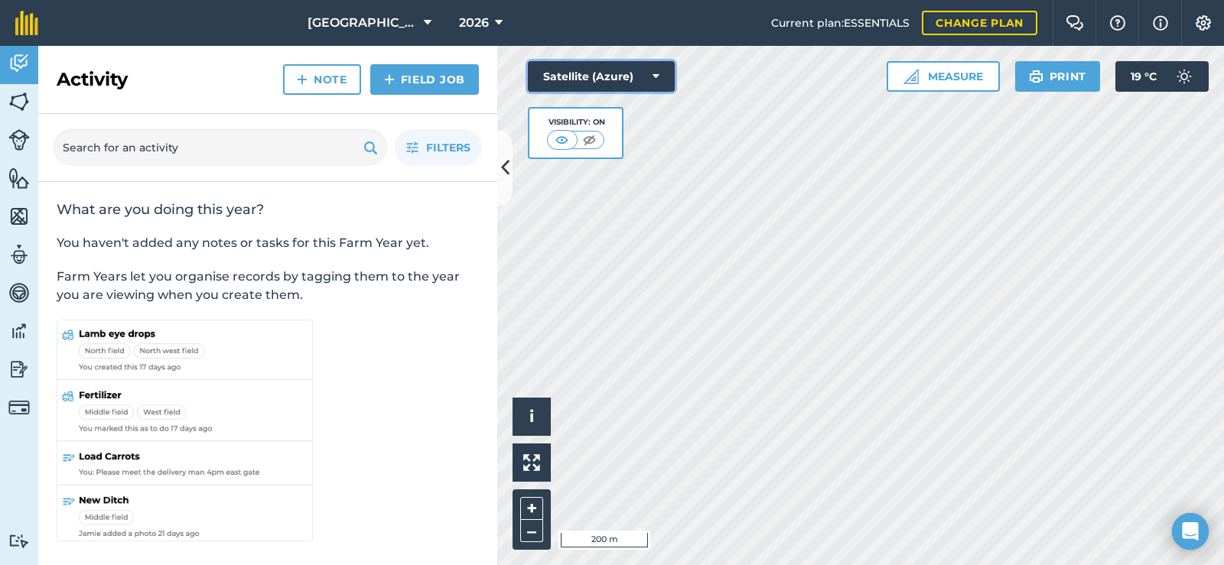
click at [665, 76] on button "Satellite (Azure)" at bounding box center [601, 76] width 147 height 31
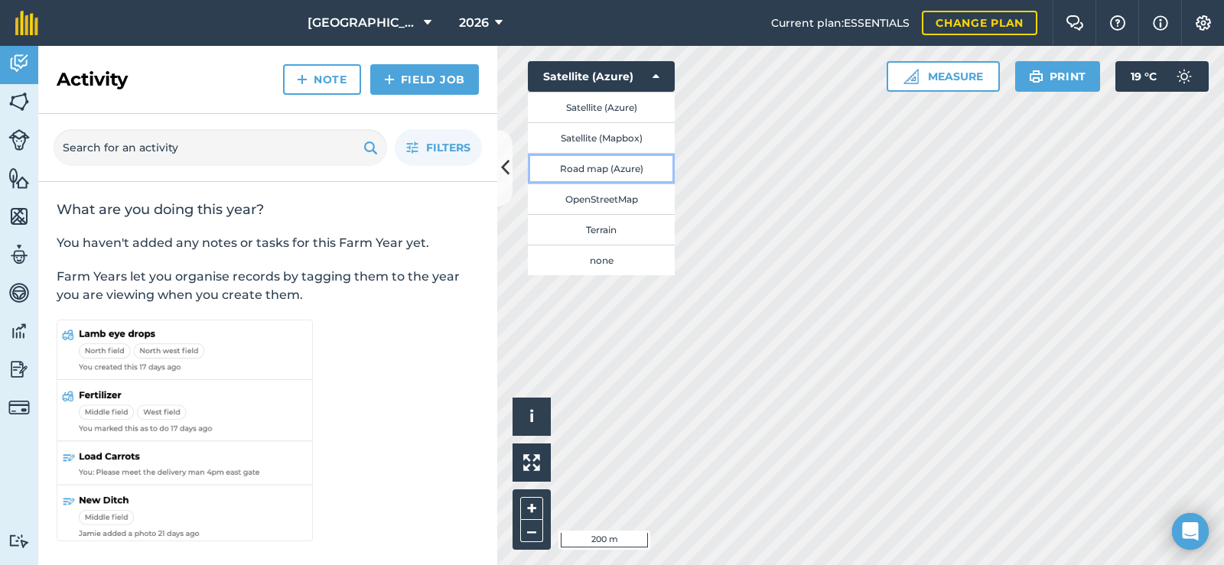
click at [593, 168] on button "Road map (Azure)" at bounding box center [601, 168] width 147 height 31
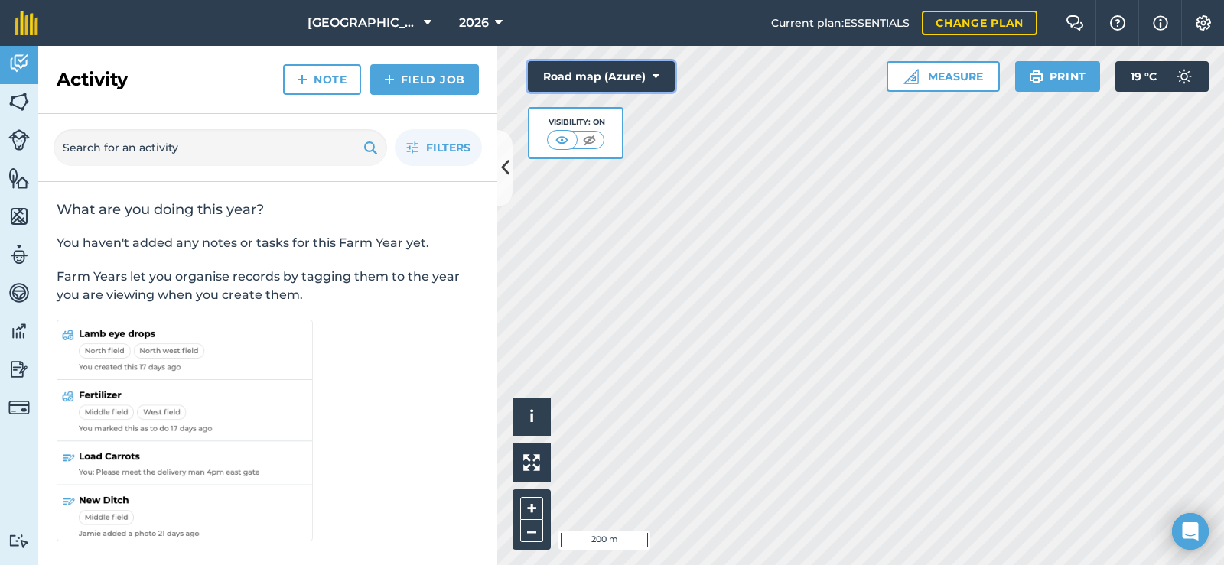
click at [656, 82] on icon at bounding box center [655, 76] width 7 height 15
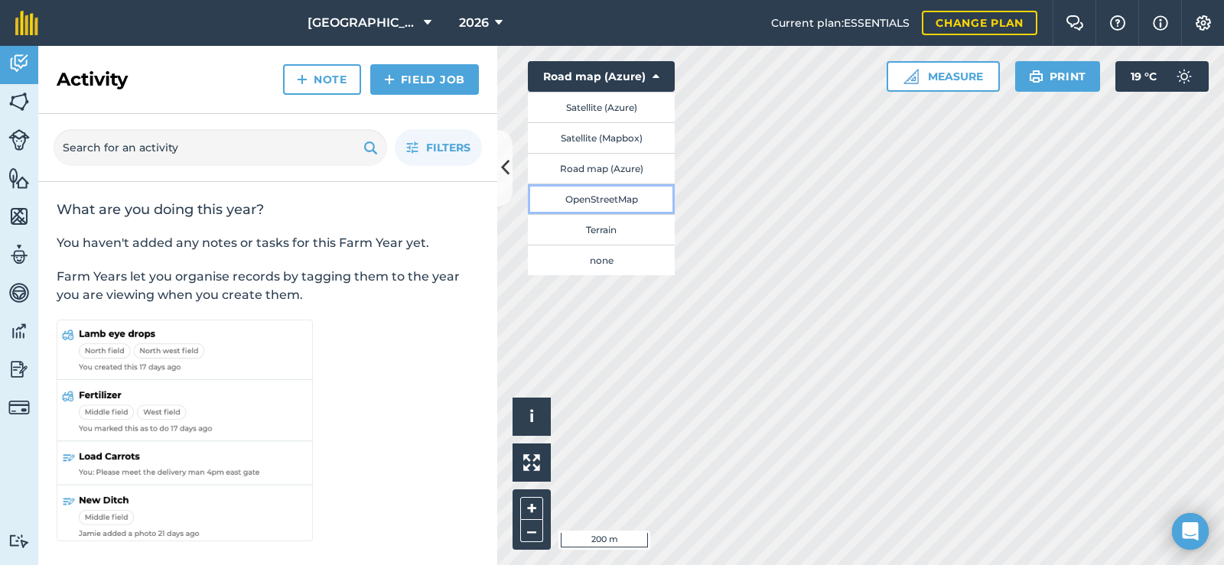
click at [625, 197] on button "OpenStreetMap" at bounding box center [601, 199] width 147 height 31
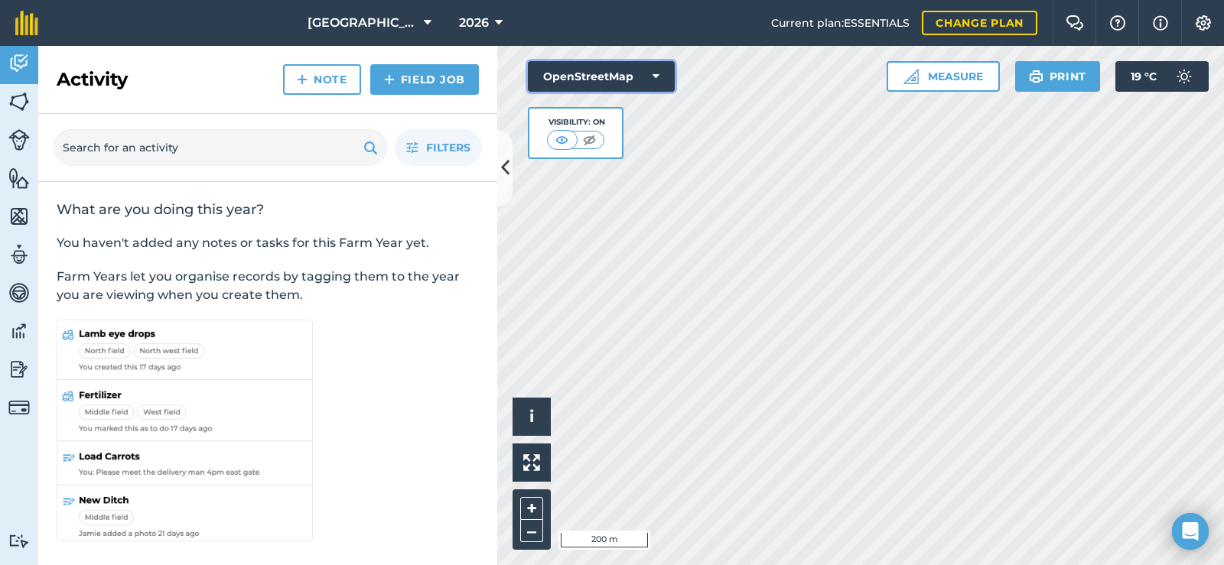
click at [661, 80] on button "OpenStreetMap" at bounding box center [601, 76] width 147 height 31
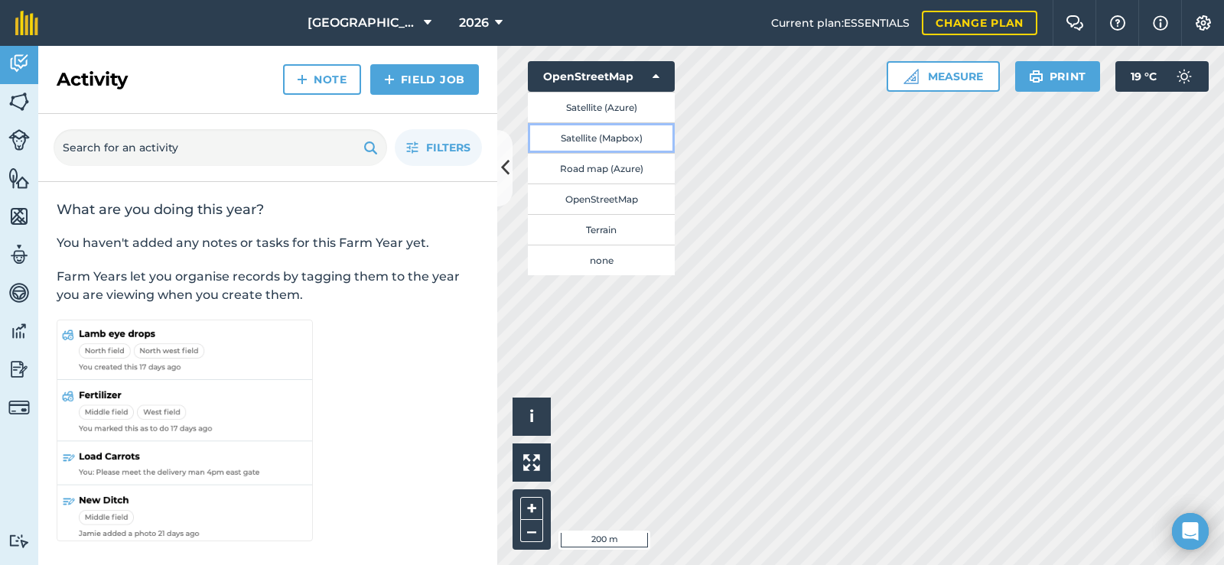
click at [587, 138] on button "Satellite (Mapbox)" at bounding box center [601, 137] width 147 height 31
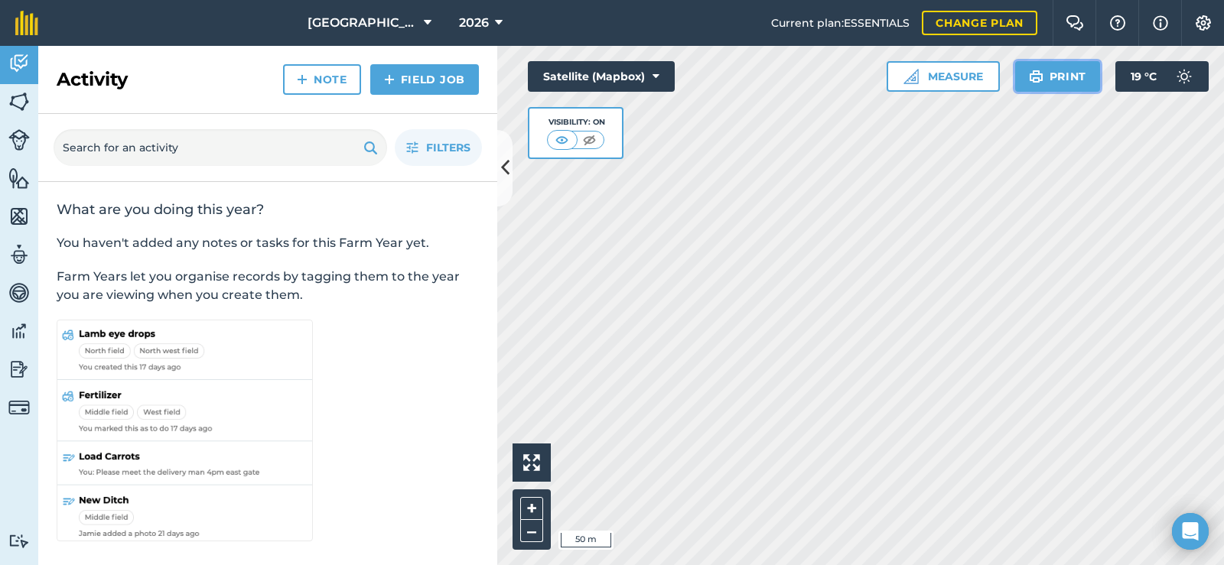
click at [1069, 77] on button "Print" at bounding box center [1058, 76] width 86 height 31
click at [1051, 70] on button "Print" at bounding box center [1058, 76] width 86 height 31
